Goal: Complete application form

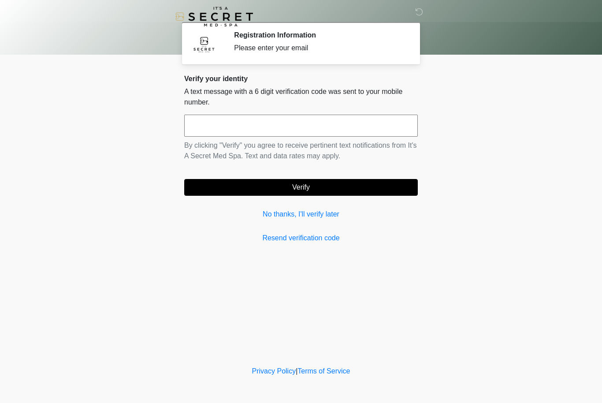
scroll to position [0, 0]
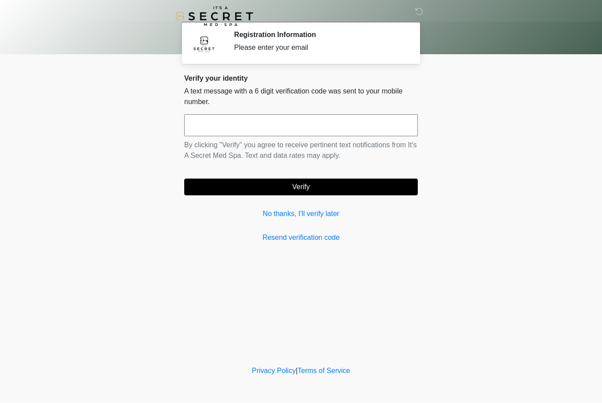
click at [325, 211] on link "No thanks, I'll verify later" at bounding box center [300, 214] width 233 height 11
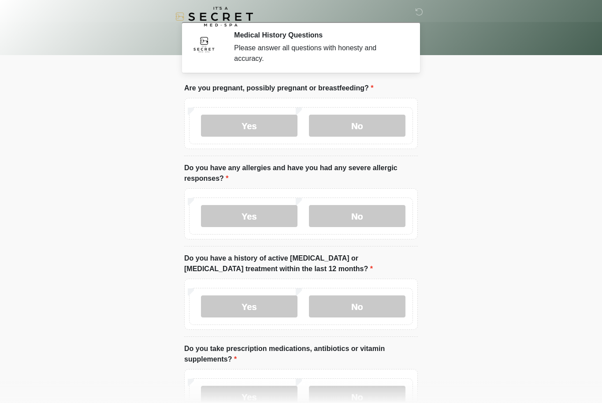
click at [355, 126] on label "No" at bounding box center [357, 126] width 96 height 22
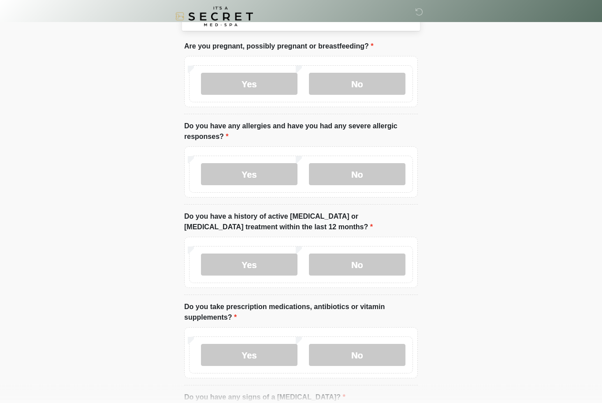
click at [363, 178] on label "No" at bounding box center [357, 174] width 96 height 22
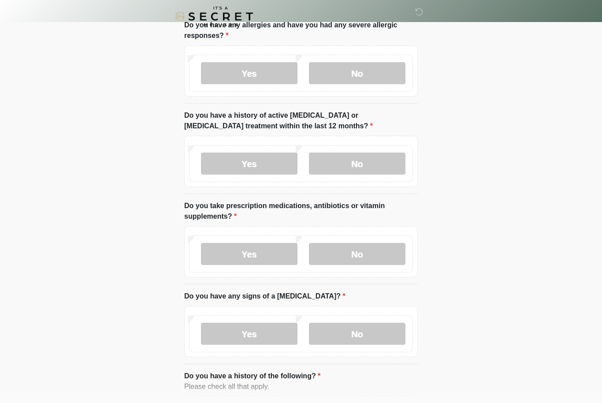
click at [377, 161] on label "No" at bounding box center [357, 164] width 96 height 22
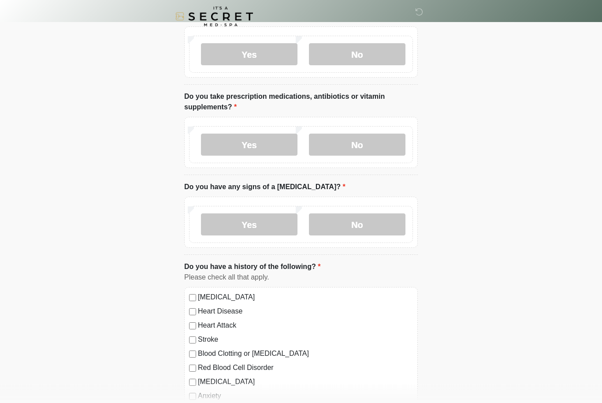
click at [362, 137] on label "No" at bounding box center [357, 145] width 96 height 22
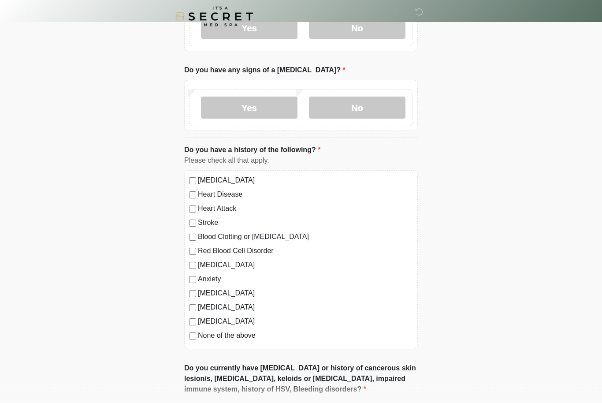
click at [368, 116] on label "No" at bounding box center [357, 108] width 96 height 22
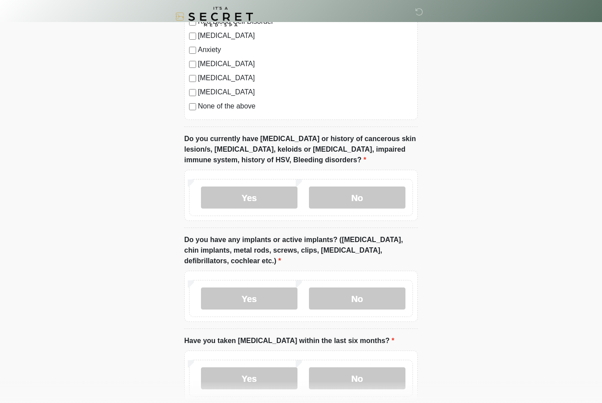
click at [378, 202] on label "No" at bounding box center [357, 197] width 96 height 22
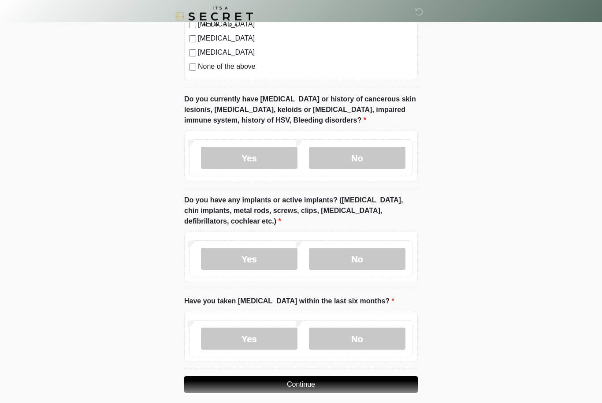
scroll to position [644, 0]
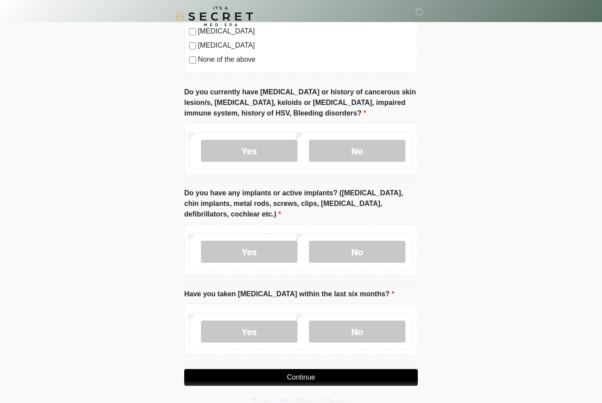
click at [377, 250] on label "No" at bounding box center [357, 252] width 96 height 22
click at [360, 329] on label "No" at bounding box center [357, 332] width 96 height 22
click at [311, 377] on button "Continue" at bounding box center [300, 377] width 233 height 17
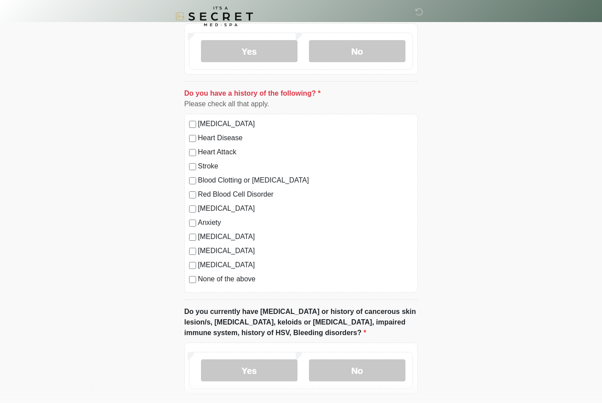
scroll to position [427, 0]
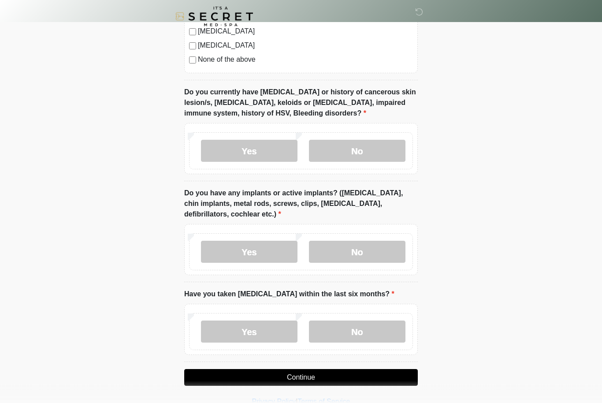
click at [319, 378] on button "Continue" at bounding box center [300, 377] width 233 height 17
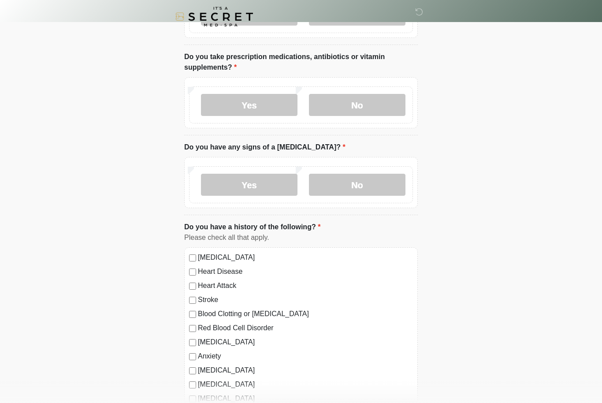
scroll to position [0, 0]
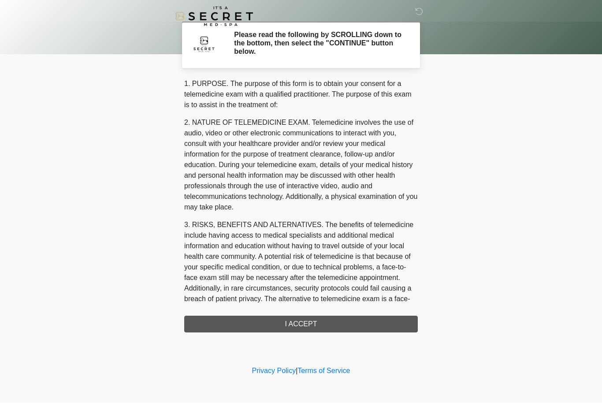
click at [305, 325] on div "1. PURPOSE. The purpose of this form is to obtain your consent for a telemedici…" at bounding box center [300, 206] width 233 height 254
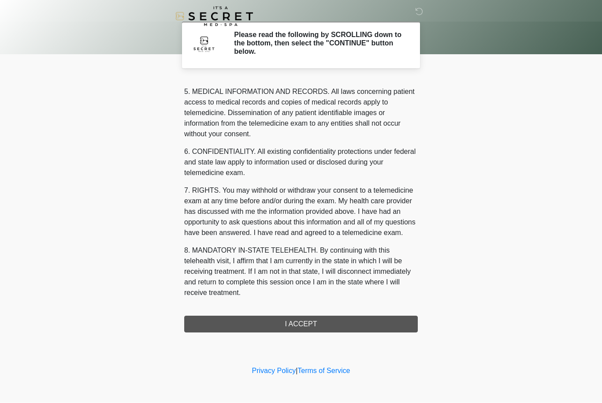
scroll to position [306, 0]
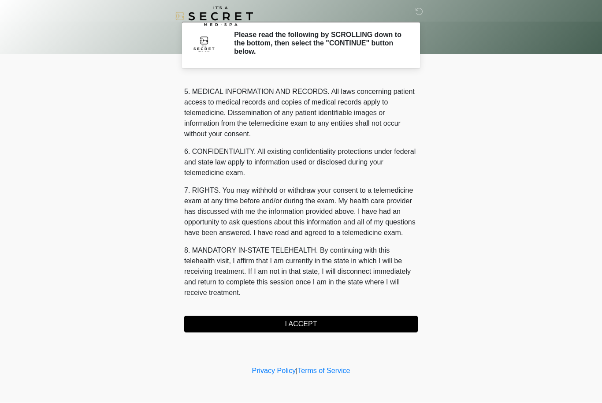
click at [294, 328] on button "I ACCEPT" at bounding box center [300, 324] width 233 height 17
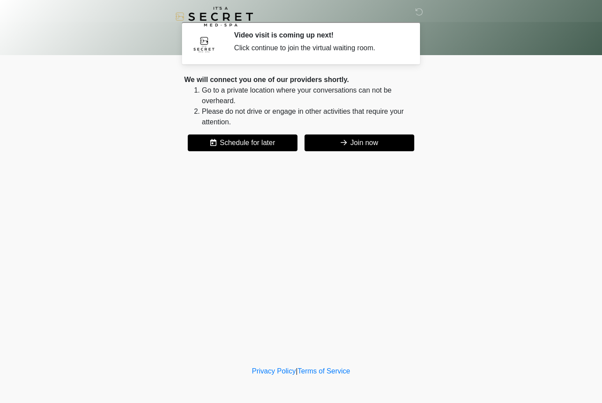
click at [377, 142] on button "Join now" at bounding box center [359, 142] width 110 height 17
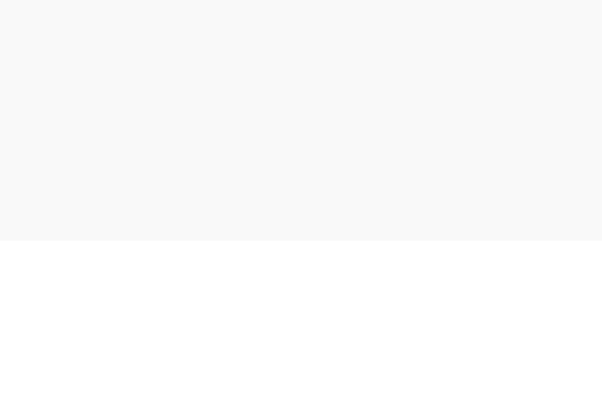
scroll to position [32, 0]
